Goal: Task Accomplishment & Management: Complete application form

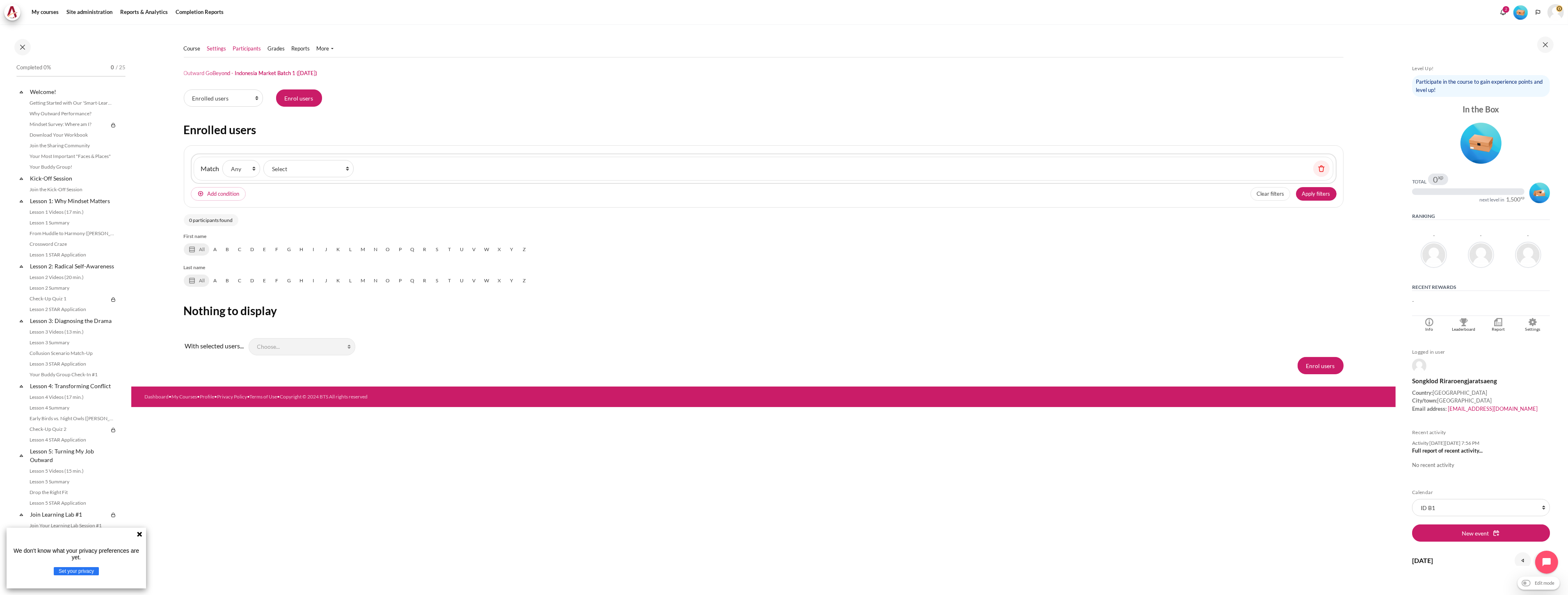
click at [212, 47] on link "Settings" at bounding box center [217, 48] width 19 height 8
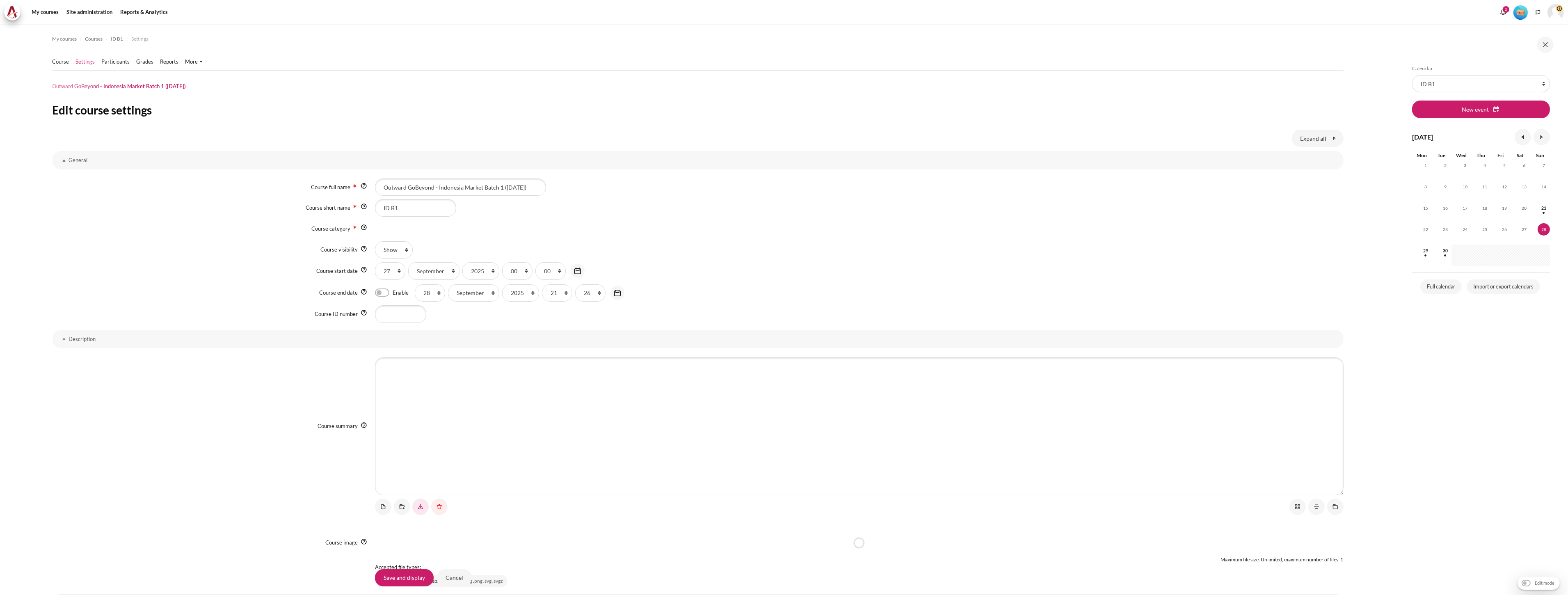
drag, startPoint x: 411, startPoint y: 211, endPoint x: 641, endPoint y: 520, distance: 385.2
click at [326, 207] on div "Course short name ID B1" at bounding box center [698, 208] width 1291 height 17
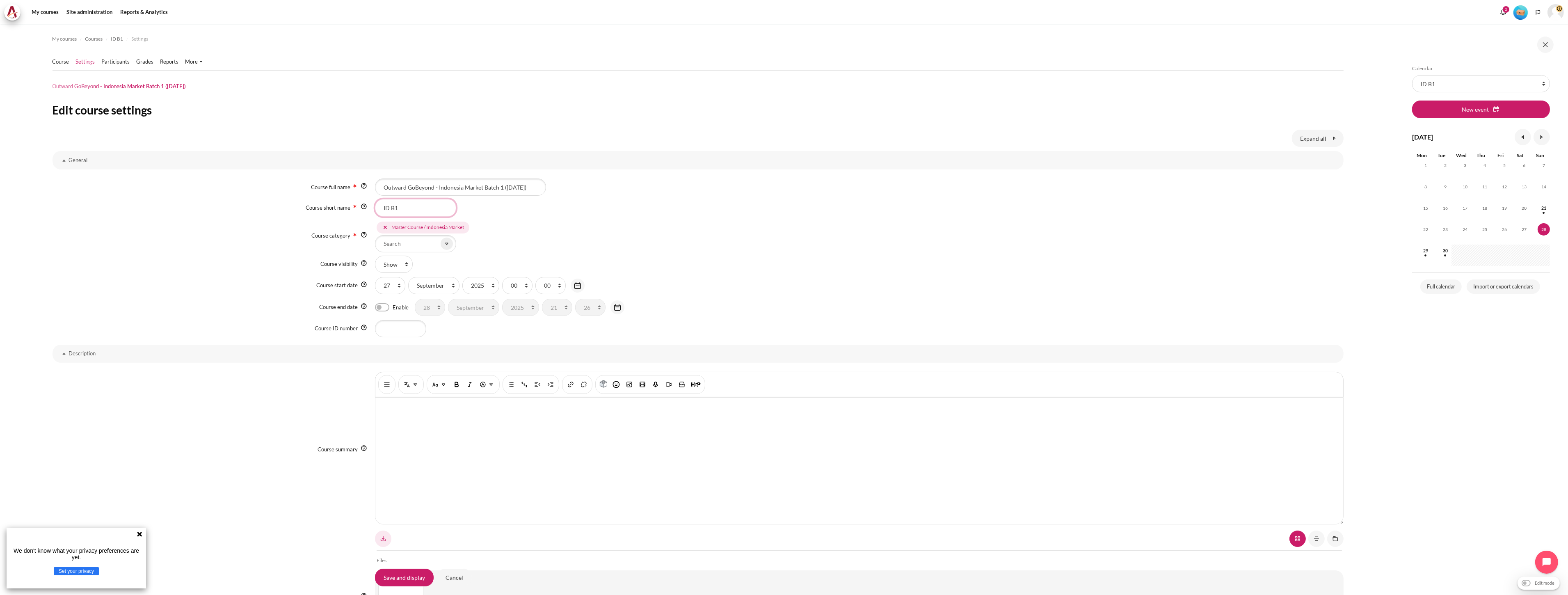
drag, startPoint x: 416, startPoint y: 206, endPoint x: 349, endPoint y: 211, distance: 67.2
click at [349, 211] on div "Course short name ID B1" at bounding box center [698, 208] width 1291 height 17
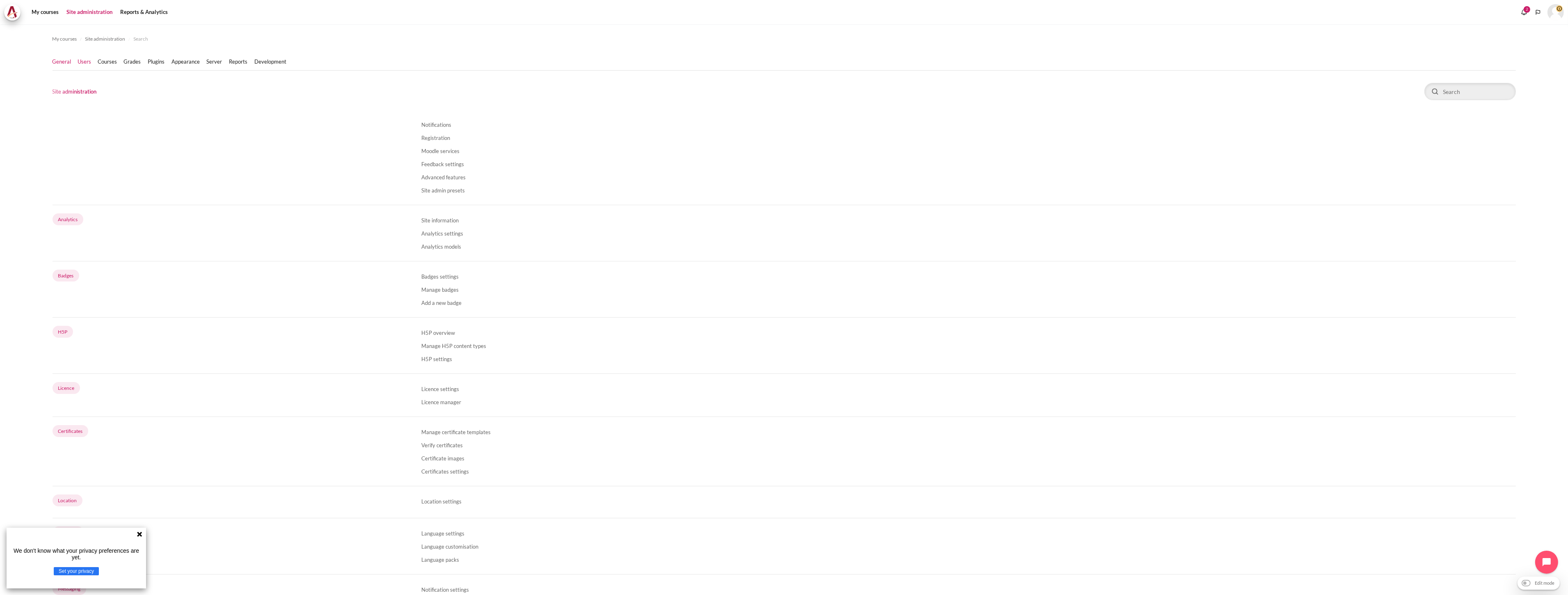
click at [88, 59] on link "Users" at bounding box center [85, 62] width 13 height 8
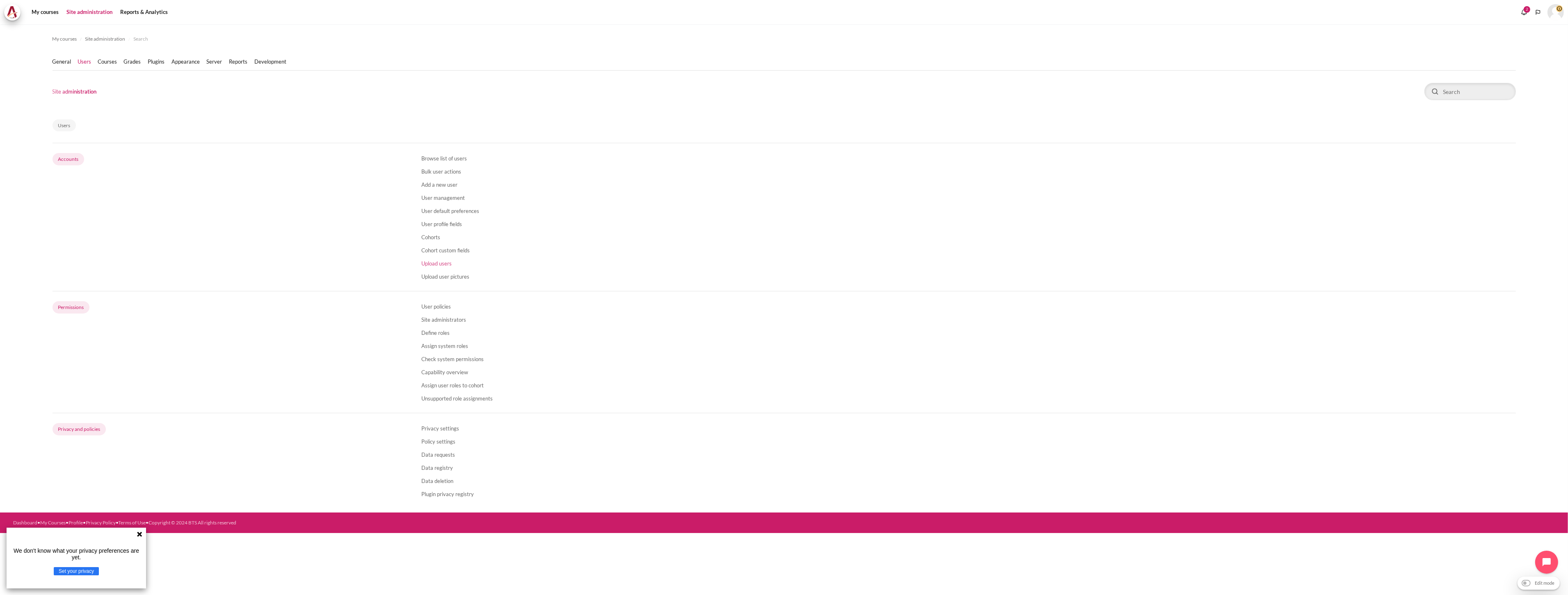
click at [440, 261] on link "Upload users" at bounding box center [436, 263] width 30 height 7
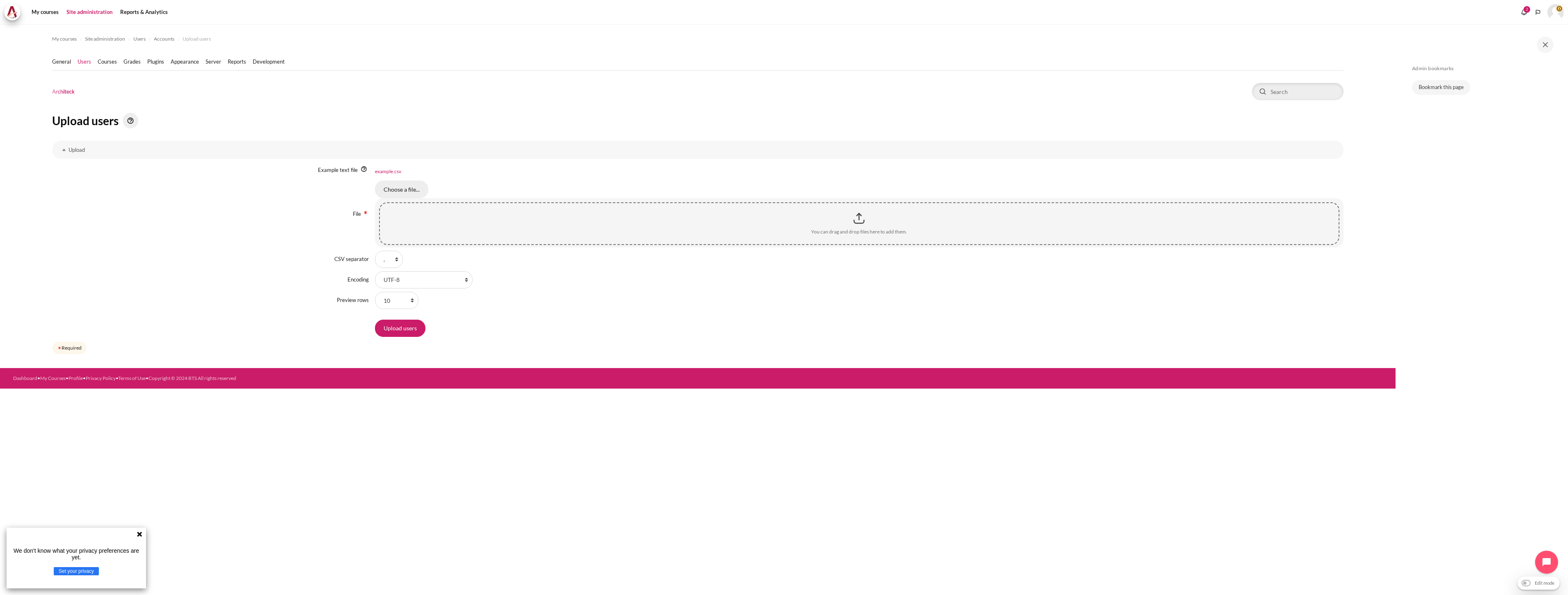
click at [405, 190] on input "Choose a file..." at bounding box center [402, 189] width 54 height 17
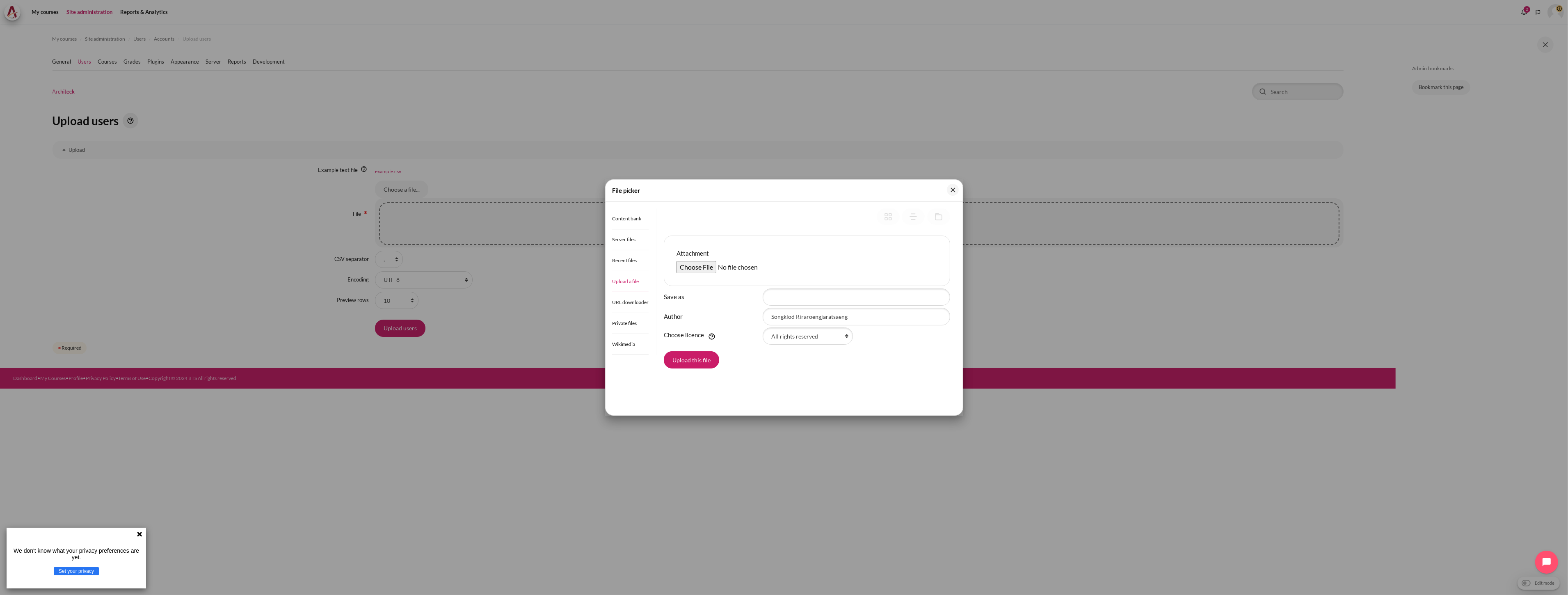
click at [702, 272] on input "Attachment" at bounding box center [739, 267] width 125 height 12
type input "C:\fakepath\Outward GoBeyond - Indo Market Batch 1 (29 Sep 2025).csv"
click at [695, 354] on button "Upload this file" at bounding box center [691, 360] width 55 height 17
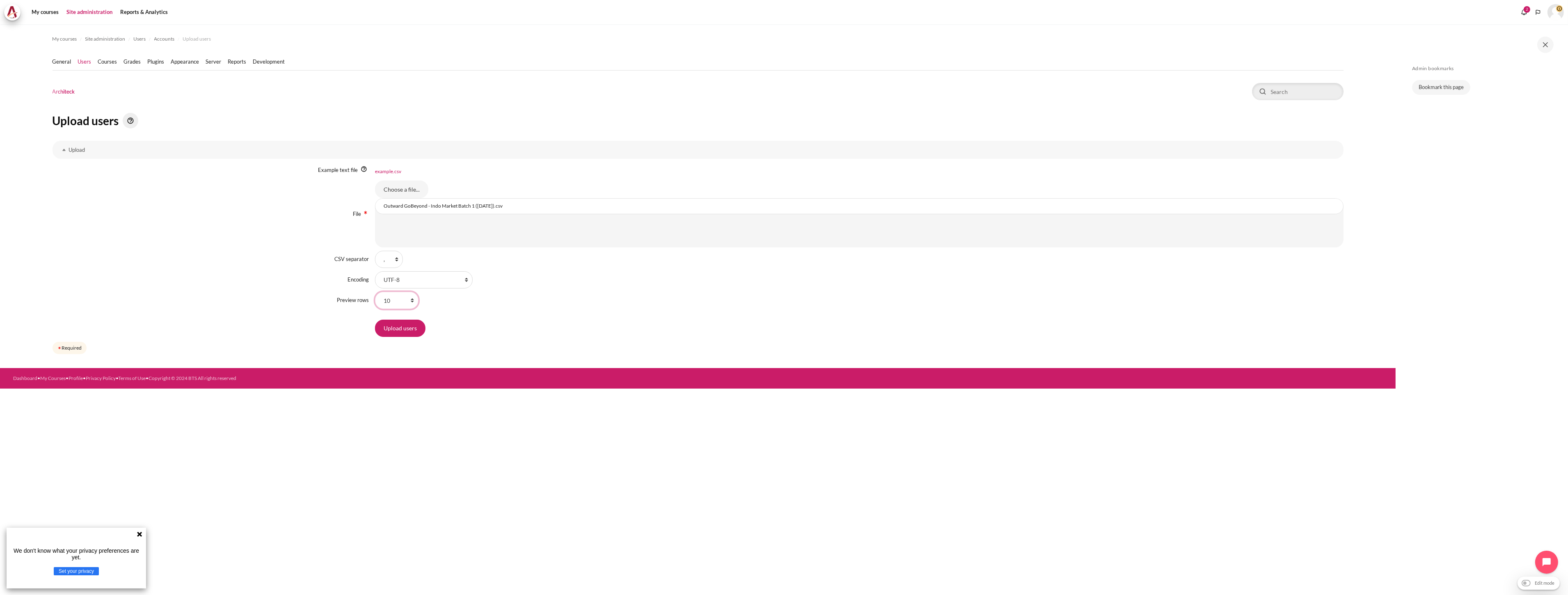
click at [404, 301] on select "10 20 100 1000 100000" at bounding box center [396, 300] width 43 height 17
select select "100"
click at [375, 292] on select "10 20 100 1000 100000" at bounding box center [396, 300] width 43 height 17
click at [410, 325] on input "Upload users" at bounding box center [400, 328] width 51 height 17
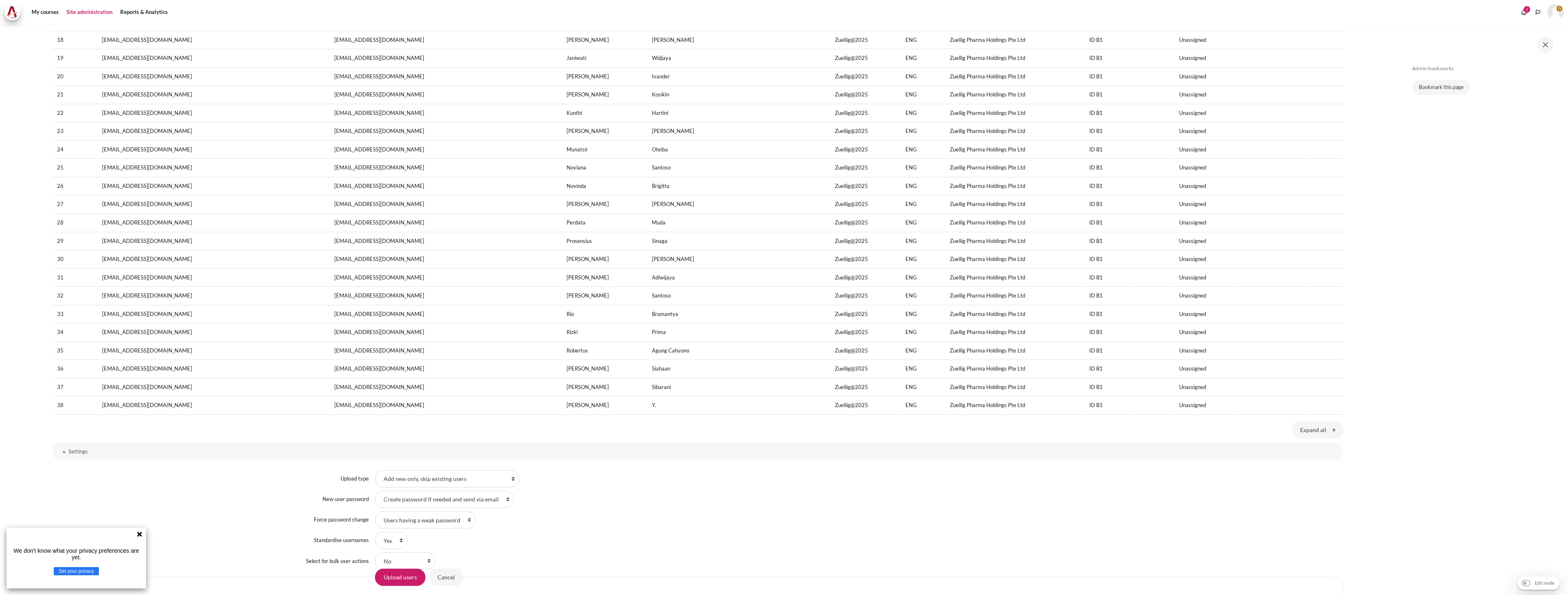
scroll to position [493, 0]
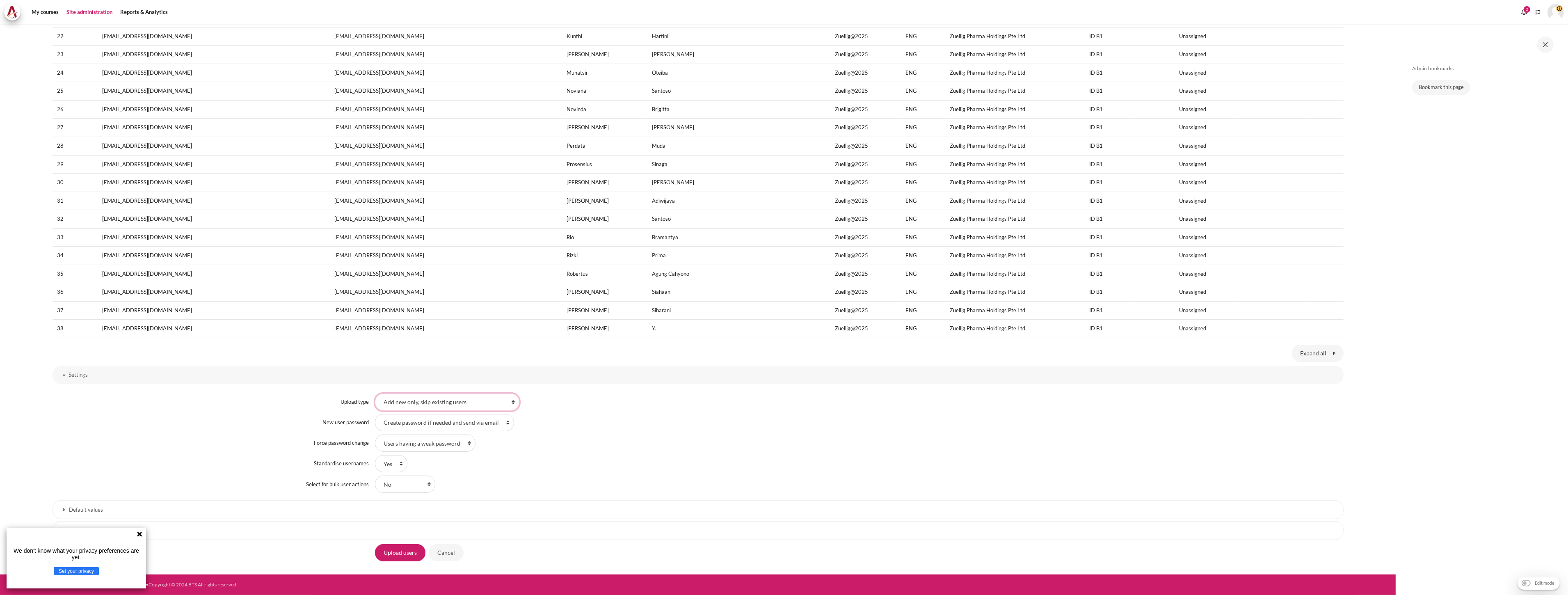
click at [450, 406] on select "Add new only, skip existing users Add all, append number to usernames if needed…" at bounding box center [447, 402] width 144 height 17
select select "2"
click at [375, 393] on select "Add new only, skip existing users Add all, append number to usernames if needed…" at bounding box center [447, 402] width 144 height 17
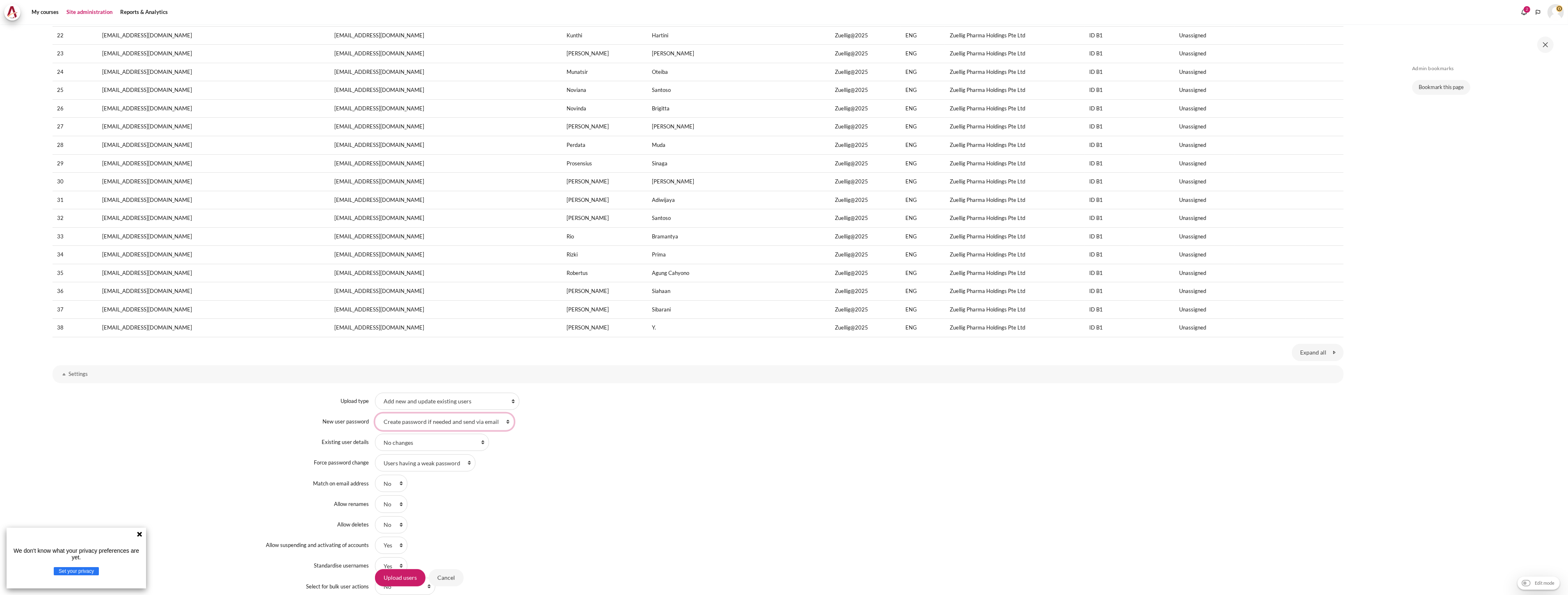
click at [431, 423] on select "Field required in file Create password if needed and send via email" at bounding box center [444, 422] width 139 height 17
select select "0"
click at [375, 414] on select "Field required in file Create password if needed and send via email" at bounding box center [444, 422] width 139 height 17
click at [433, 443] on select "No changes Override with file Override with file and defaults Fill in missing f…" at bounding box center [432, 442] width 114 height 17
click at [375, 435] on select "No changes Override with file Override with file and defaults Fill in missing f…" at bounding box center [432, 442] width 114 height 17
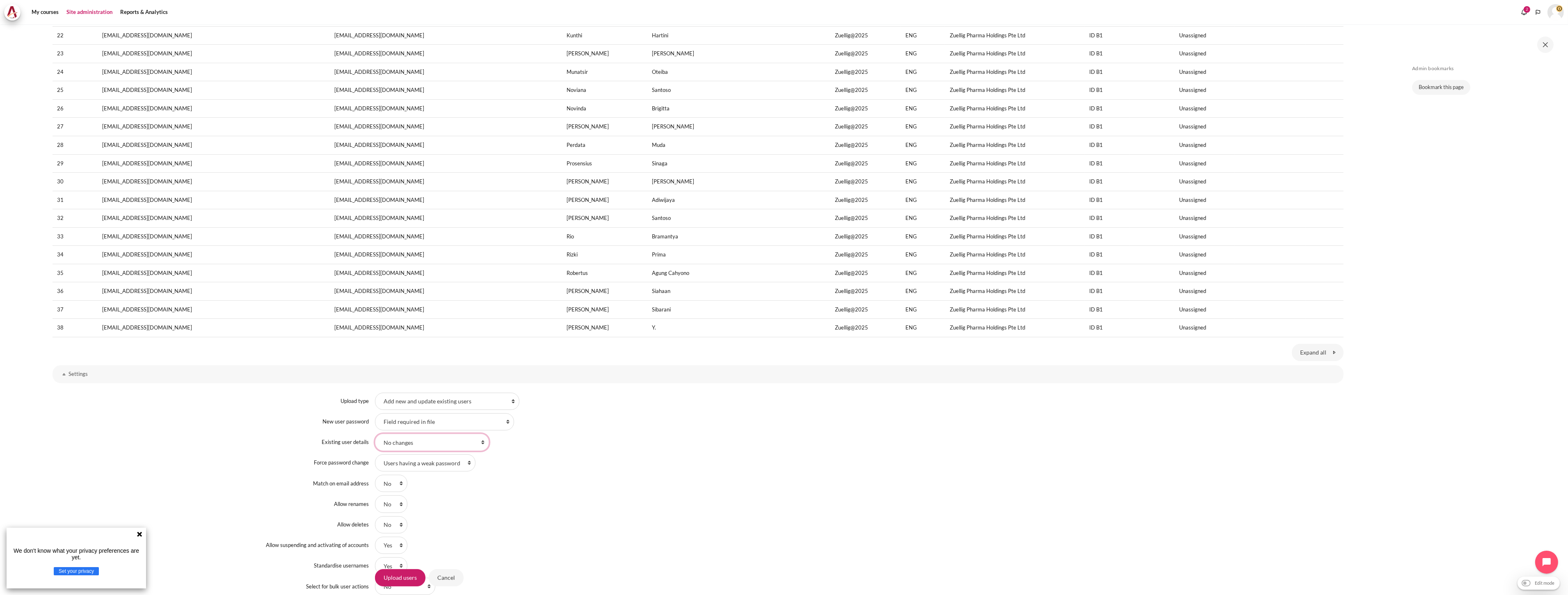
click at [437, 449] on select "No changes Override with file Override with file and defaults Fill in missing f…" at bounding box center [432, 442] width 114 height 17
select select "1"
click at [375, 435] on select "No changes Override with file Override with file and defaults Fill in missing f…" at bounding box center [432, 442] width 114 height 17
click at [436, 466] on div "No changes Update" at bounding box center [859, 463] width 968 height 17
click at [413, 465] on select "No changes Update" at bounding box center [402, 463] width 54 height 17
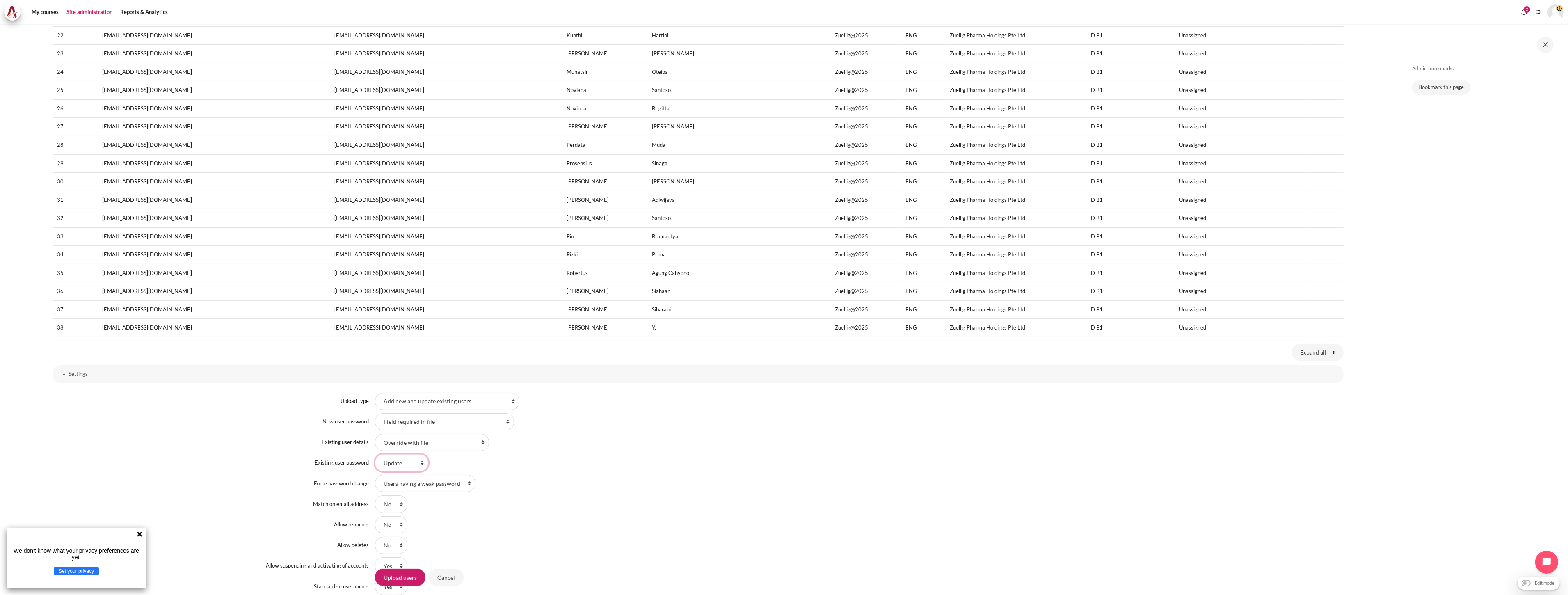
click at [375, 455] on select "No changes Update" at bounding box center [402, 463] width 54 height 17
drag, startPoint x: 416, startPoint y: 464, endPoint x: 417, endPoint y: 472, distance: 8.1
click at [416, 464] on select "No changes Update" at bounding box center [402, 463] width 54 height 17
select select "0"
click at [375, 455] on select "No changes Update" at bounding box center [402, 463] width 54 height 17
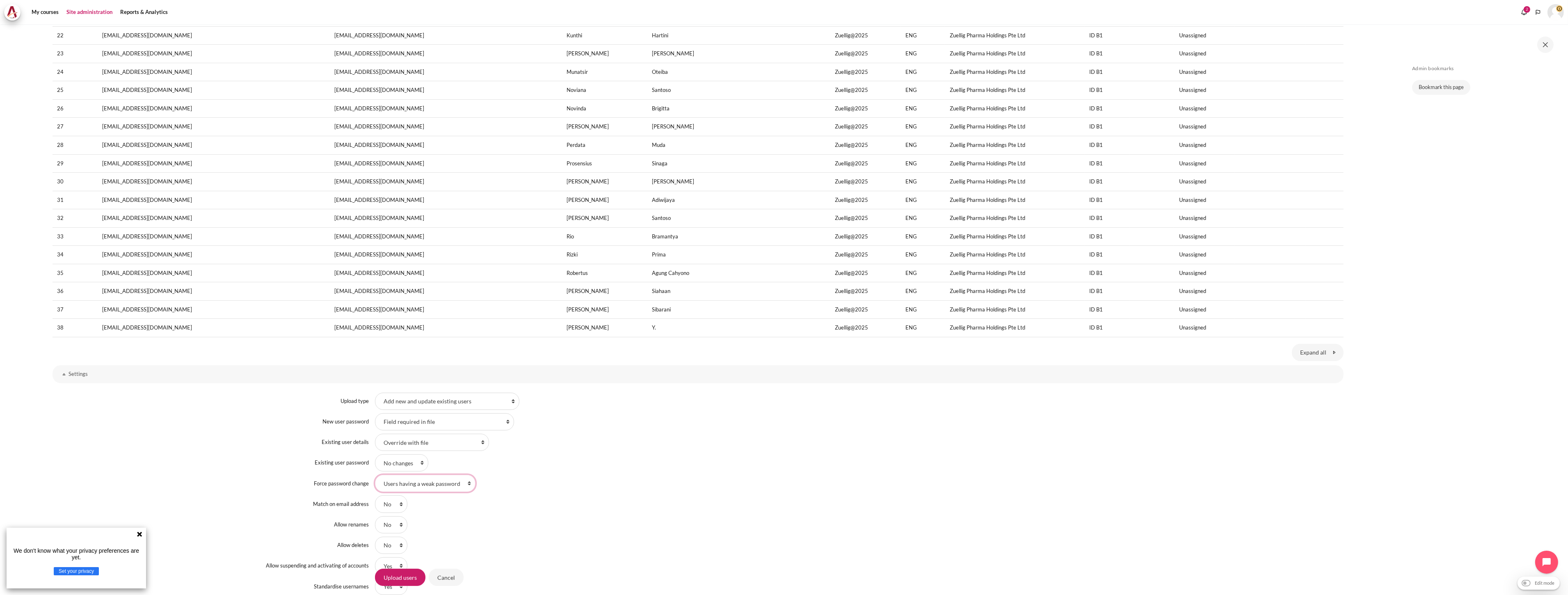
click at [423, 482] on select "Users having a weak password None All" at bounding box center [425, 484] width 100 height 17
select select "2"
click at [375, 476] on select "Users having a weak password None All" at bounding box center [425, 484] width 100 height 17
click at [604, 488] on div "Users having a weak password None All" at bounding box center [859, 484] width 968 height 17
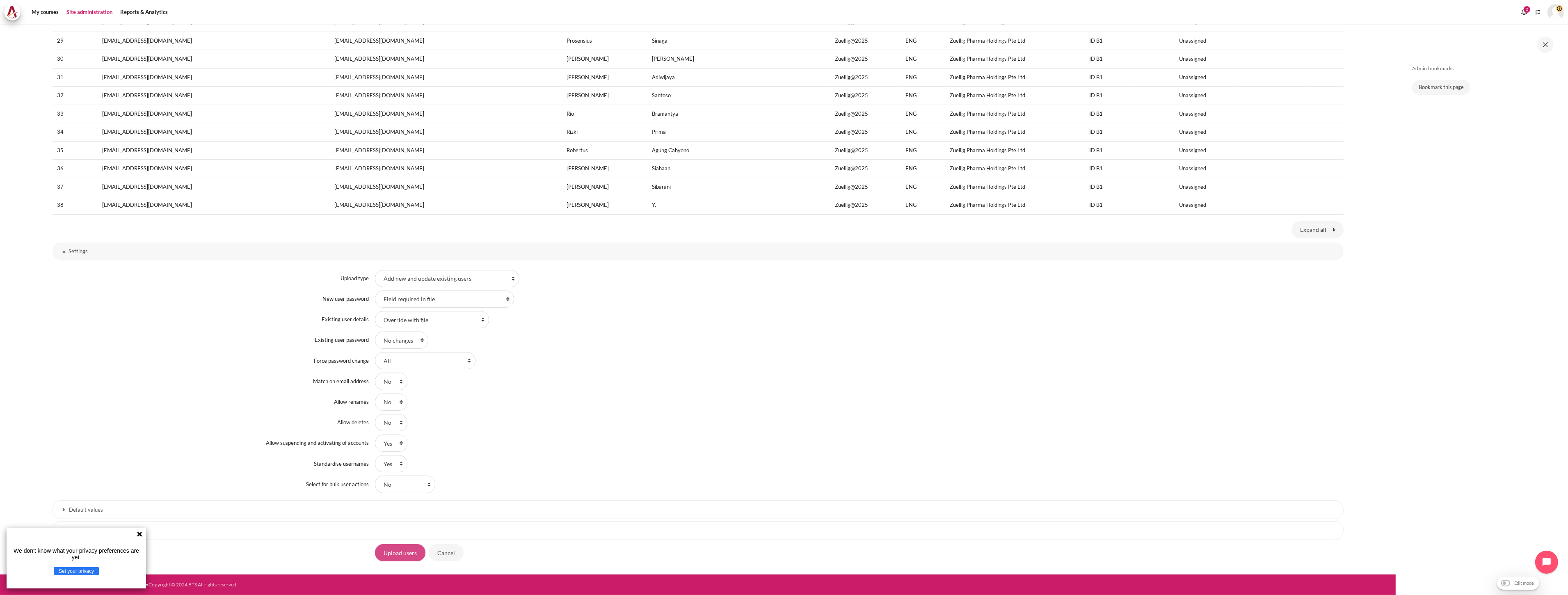
click at [394, 552] on input "Upload users" at bounding box center [400, 553] width 51 height 17
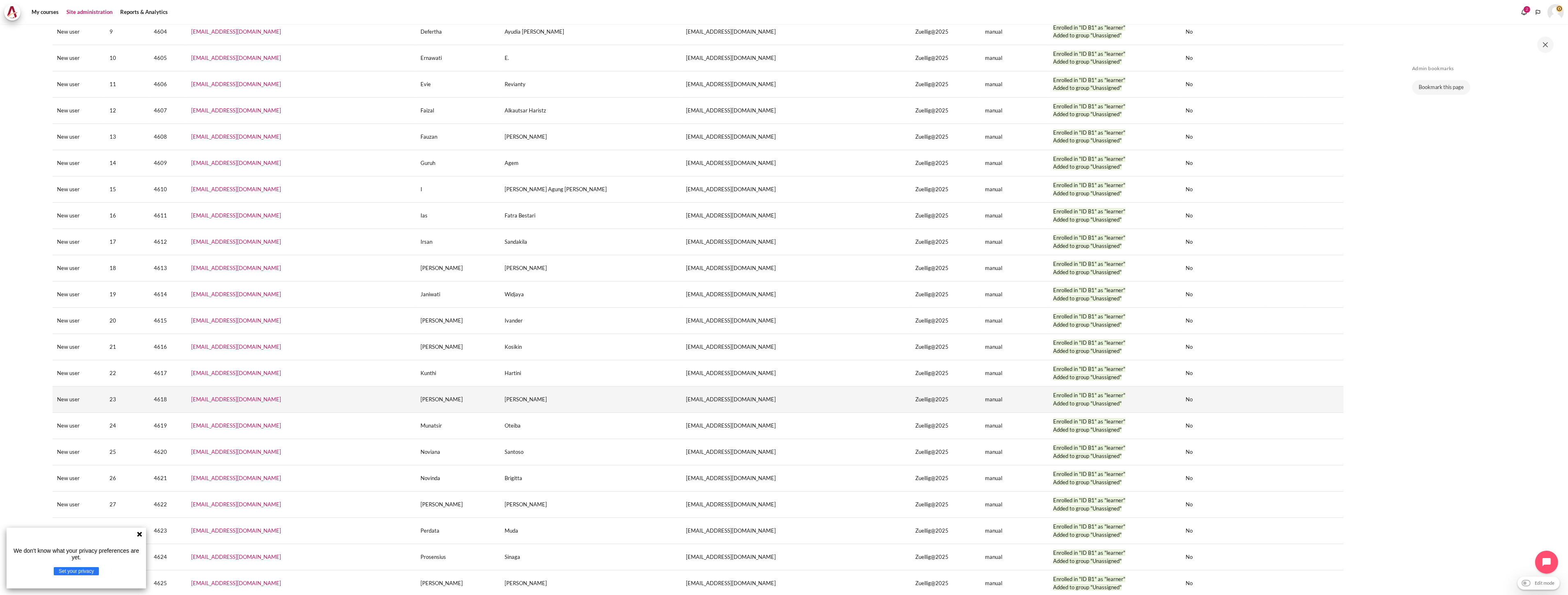
scroll to position [641, 0]
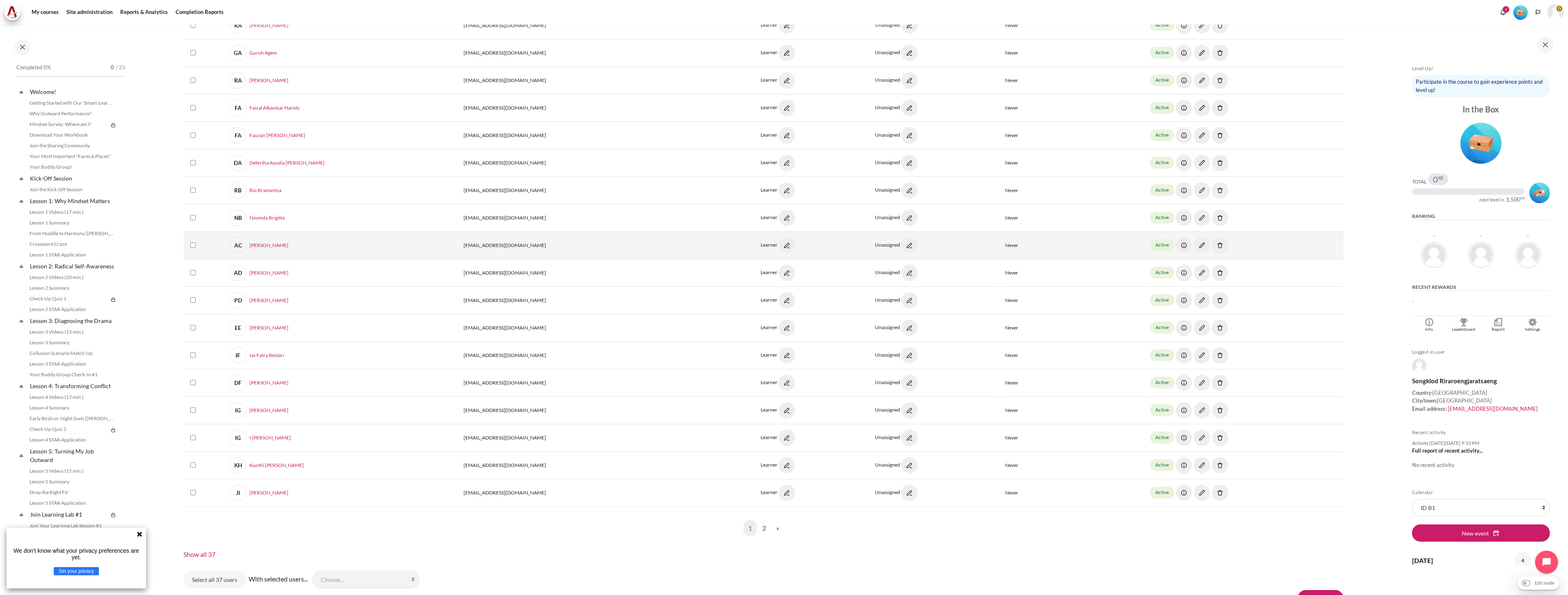
scroll to position [448, 0]
